Goal: Find contact information: Find contact information

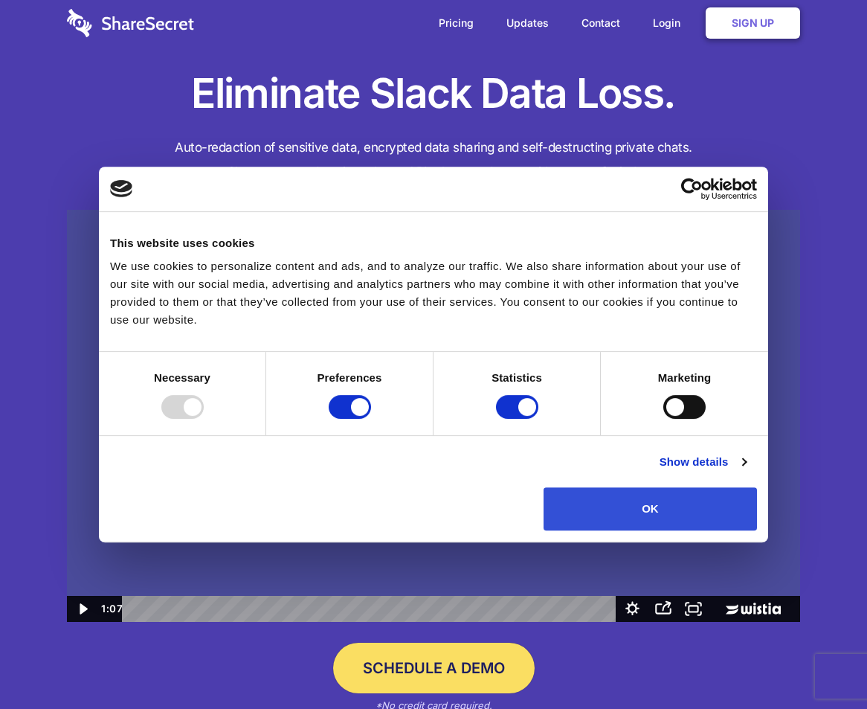
click at [637, 516] on button "OK" at bounding box center [650, 508] width 213 height 43
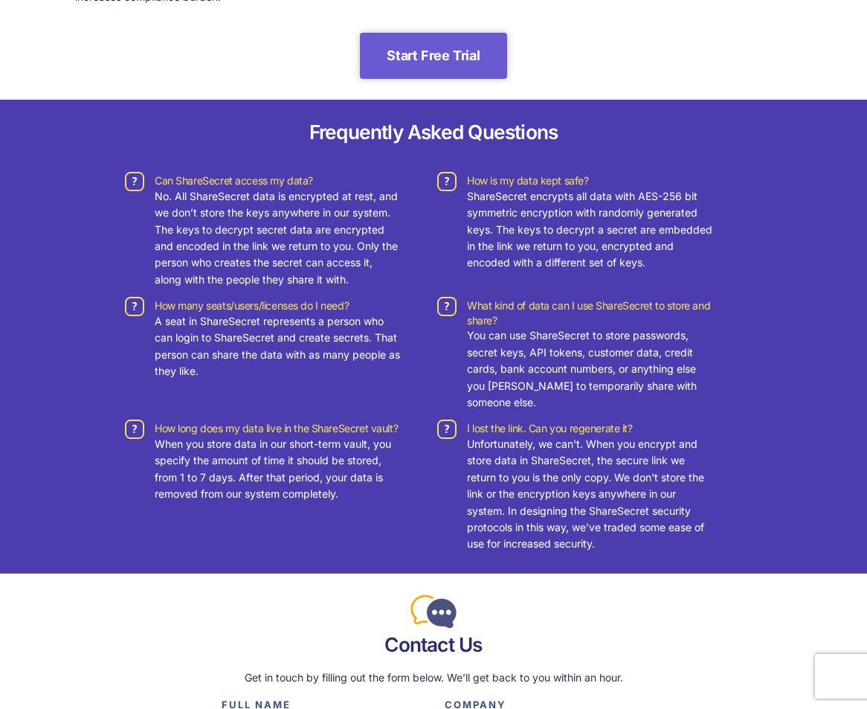
scroll to position [3611, 0]
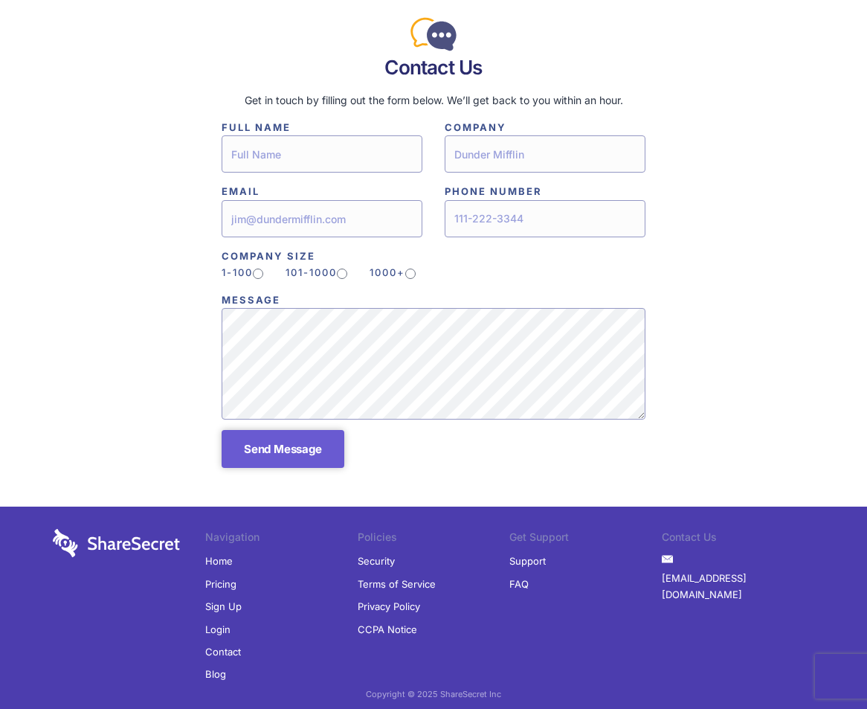
click at [466, 686] on div "Copyright © 2025 ShareSecret Inc" at bounding box center [433, 694] width 867 height 16
drag, startPoint x: 466, startPoint y: 680, endPoint x: 492, endPoint y: 685, distance: 27.1
click at [492, 686] on div "Copyright © 2025 ShareSecret Inc" at bounding box center [433, 694] width 867 height 16
copy div "ShareSecret Inc"
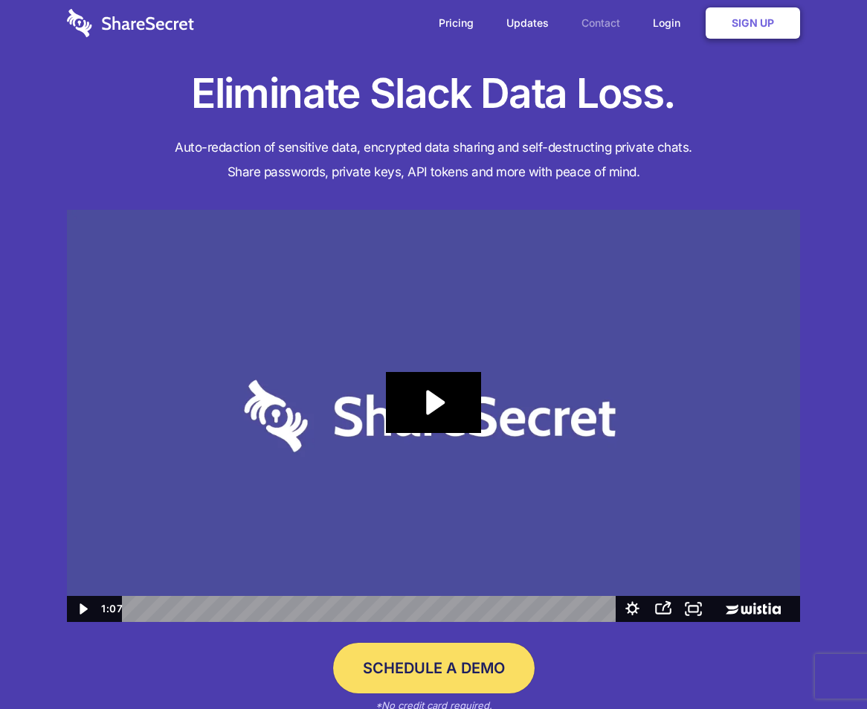
click at [591, 16] on link "Contact" at bounding box center [601, 23] width 68 height 46
